Goal: Task Accomplishment & Management: Use online tool/utility

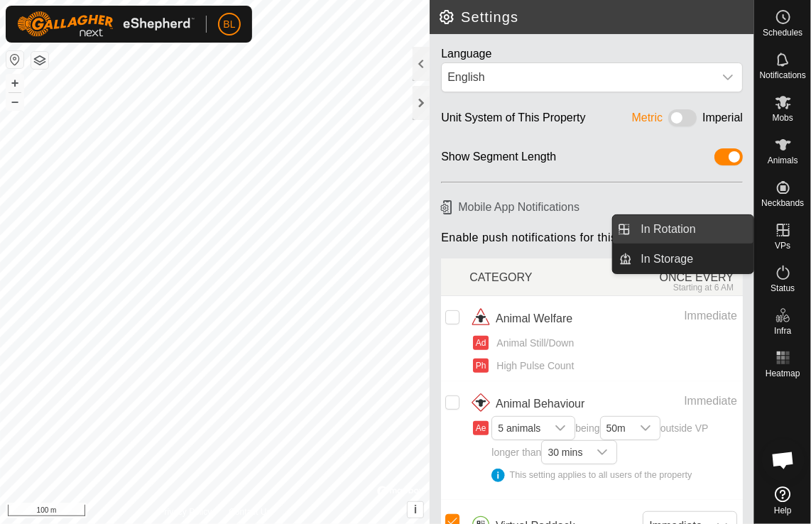
click at [646, 227] on link "In Rotation" at bounding box center [693, 229] width 121 height 28
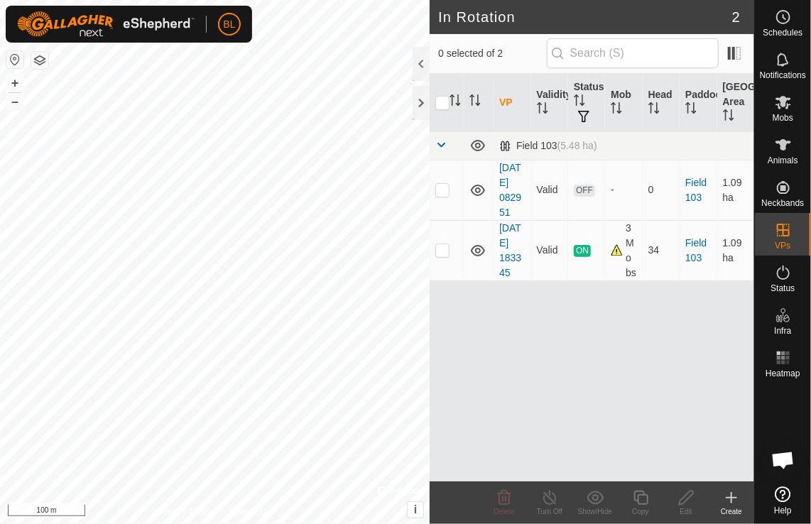
click at [733, 496] on icon at bounding box center [731, 497] width 17 height 17
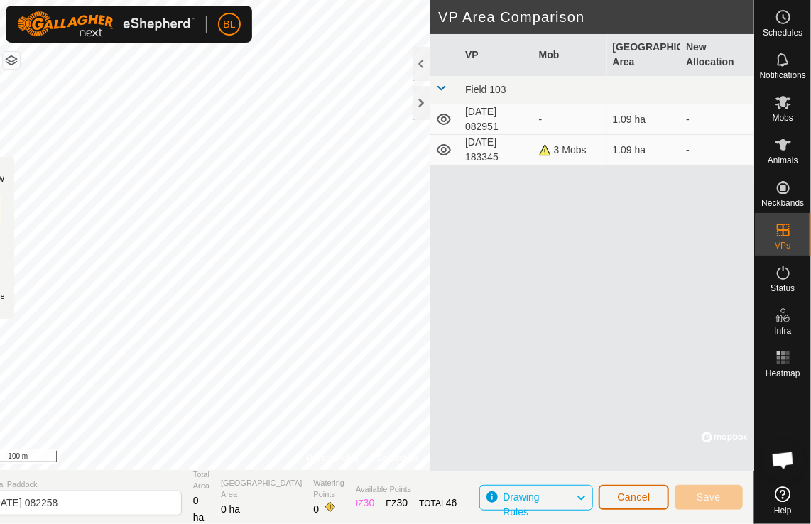
click at [643, 501] on span "Cancel" at bounding box center [633, 497] width 33 height 11
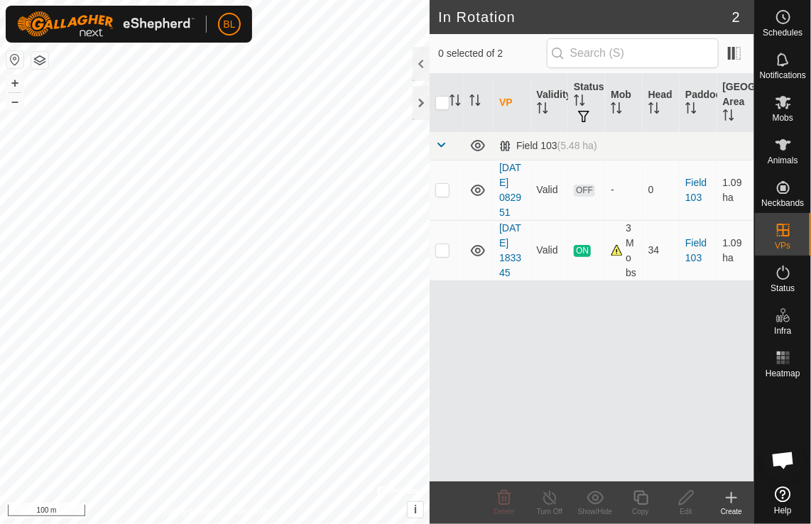
click at [735, 499] on icon at bounding box center [731, 497] width 17 height 17
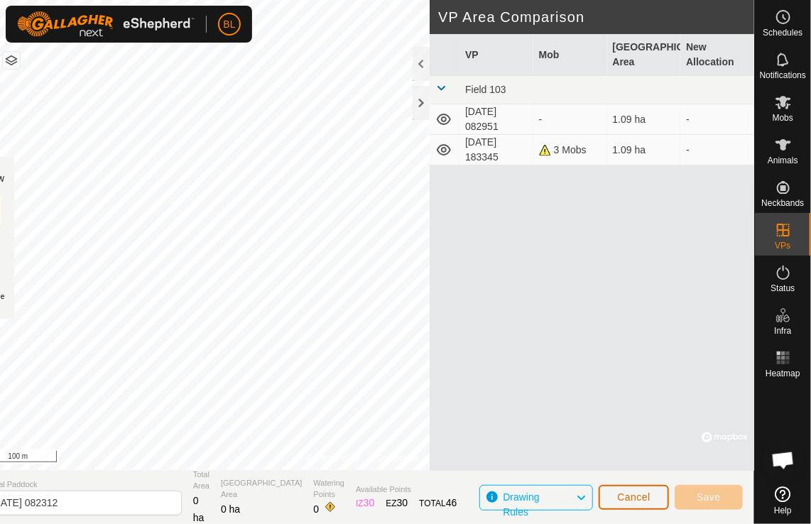
click at [642, 499] on span "Cancel" at bounding box center [633, 497] width 33 height 11
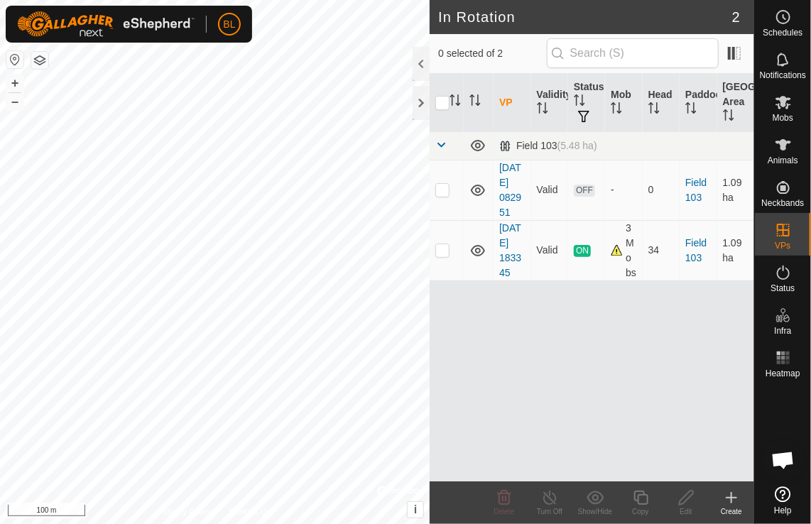
click at [735, 500] on icon at bounding box center [731, 497] width 17 height 17
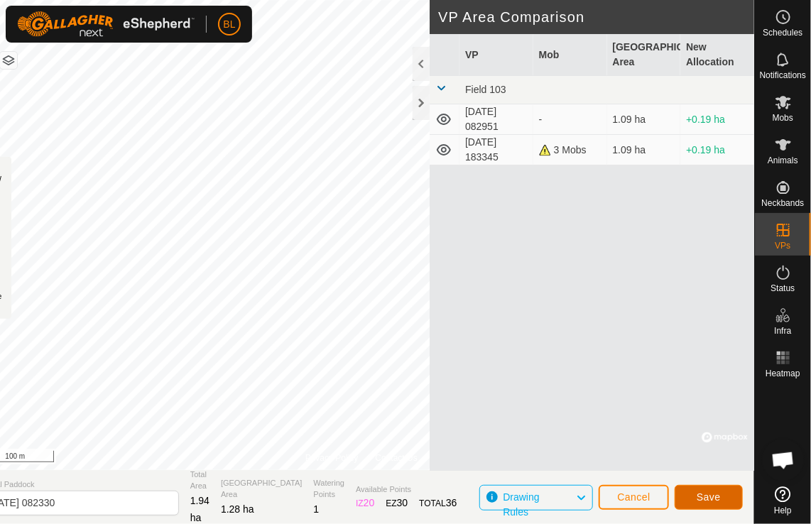
click at [697, 501] on button "Save" at bounding box center [709, 497] width 68 height 25
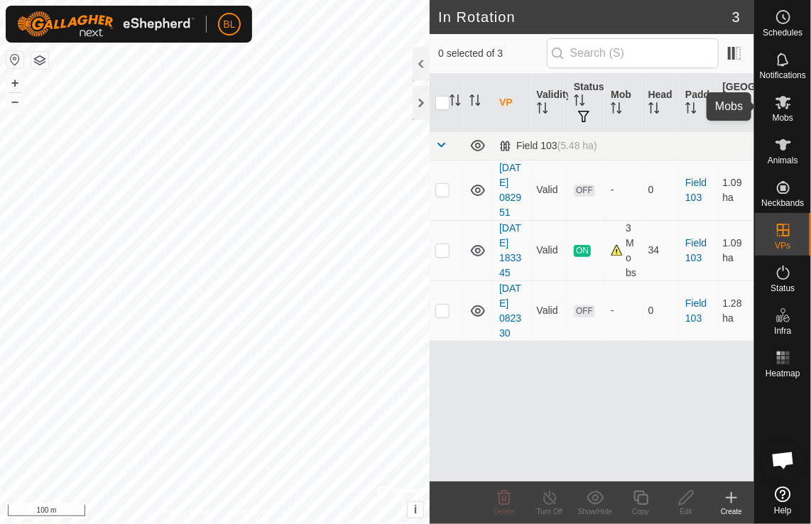
click at [786, 114] on span "Mobs" at bounding box center [783, 118] width 21 height 9
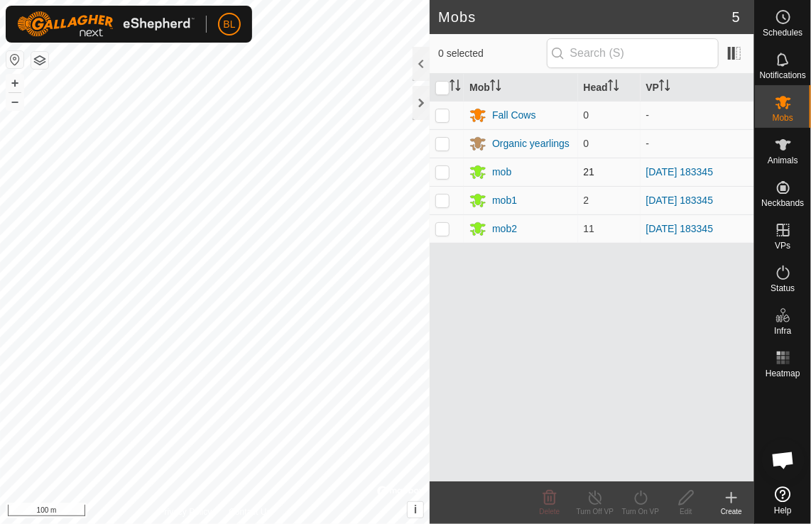
click at [440, 173] on p-checkbox at bounding box center [442, 171] width 14 height 11
checkbox input "true"
click at [442, 200] on p-checkbox at bounding box center [442, 200] width 14 height 11
checkbox input "true"
click at [446, 232] on p-checkbox at bounding box center [442, 228] width 14 height 11
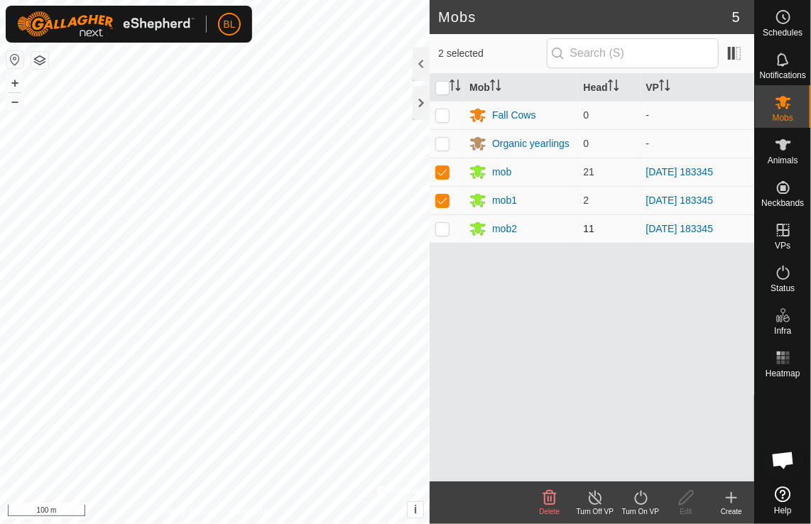
checkbox input "true"
click at [637, 495] on icon at bounding box center [640, 498] width 13 height 14
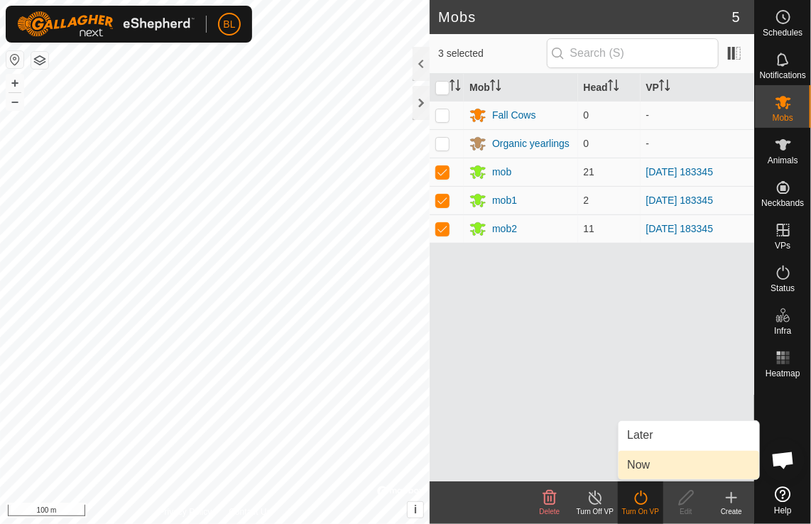
click at [644, 466] on link "Now" at bounding box center [689, 465] width 141 height 28
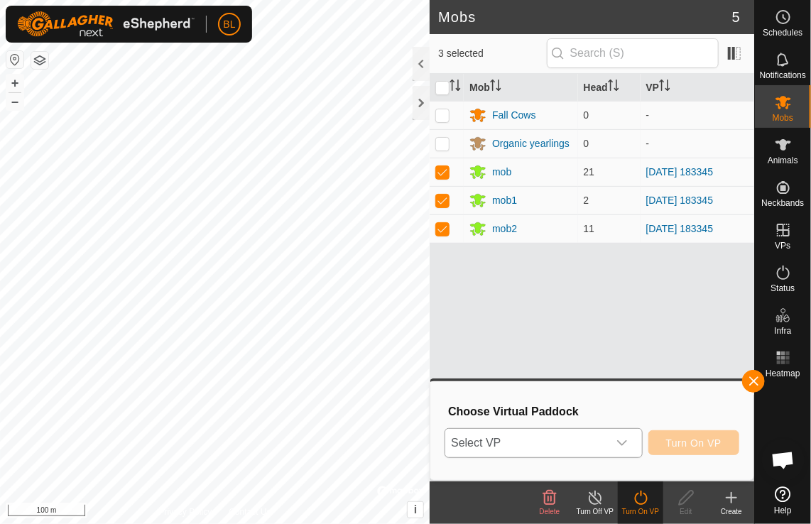
click at [619, 441] on icon "dropdown trigger" at bounding box center [622, 443] width 11 height 11
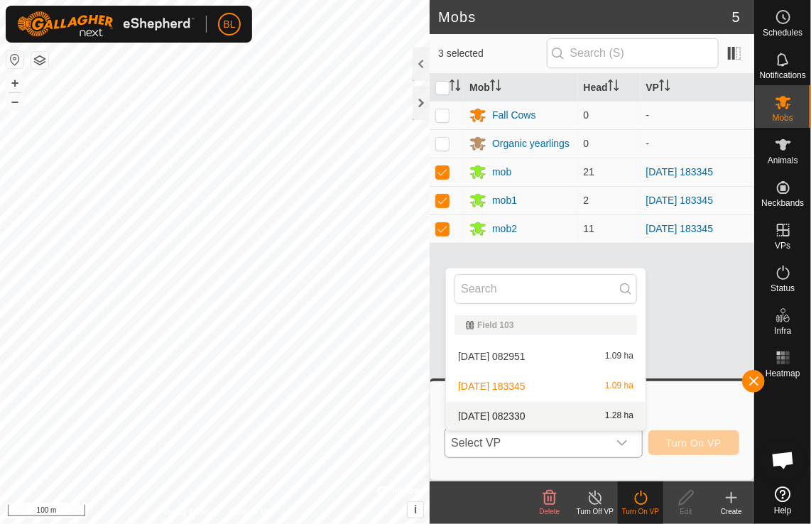
click at [532, 420] on li "[DATE] 082330 1.28 ha" at bounding box center [546, 416] width 200 height 28
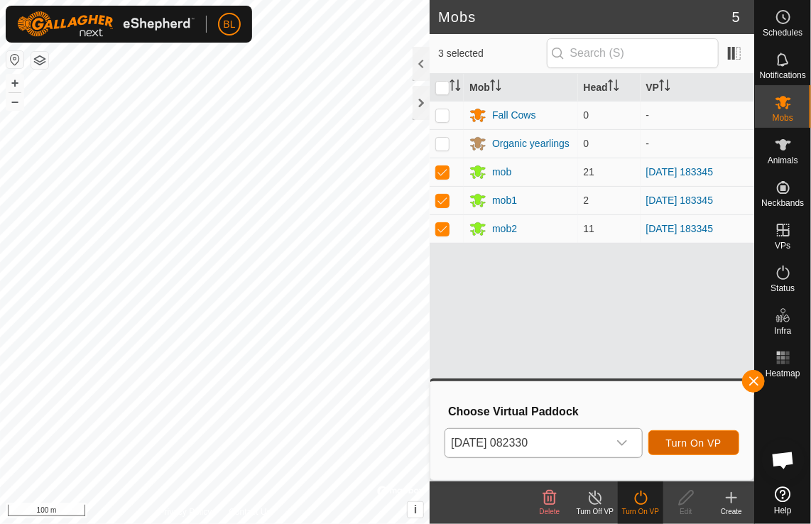
click at [676, 447] on span "Turn On VP" at bounding box center [693, 443] width 55 height 11
